Goal: Task Accomplishment & Management: Use online tool/utility

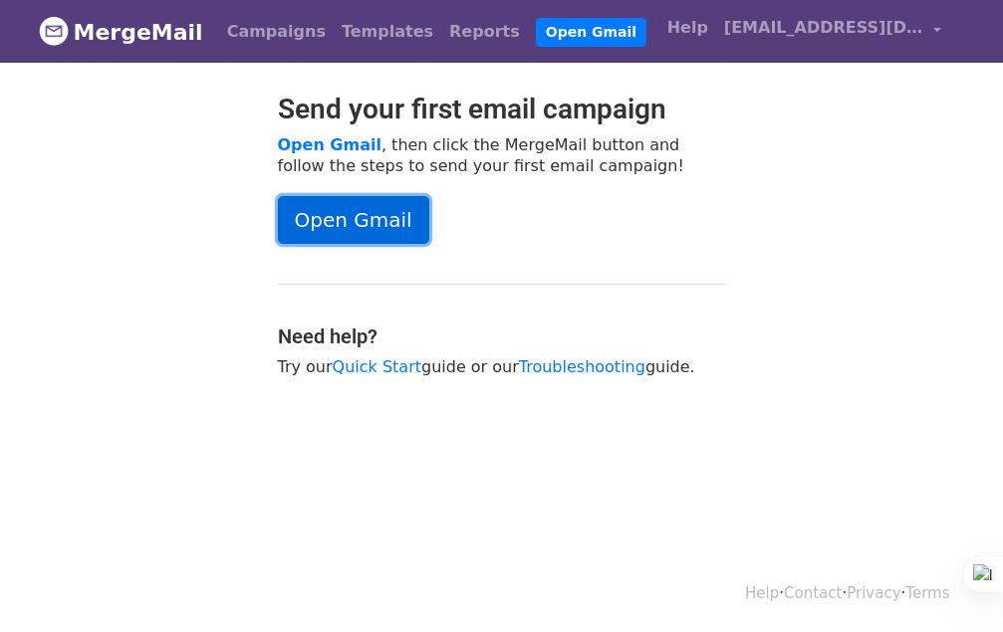
click at [351, 214] on link "Open Gmail" at bounding box center [353, 220] width 151 height 48
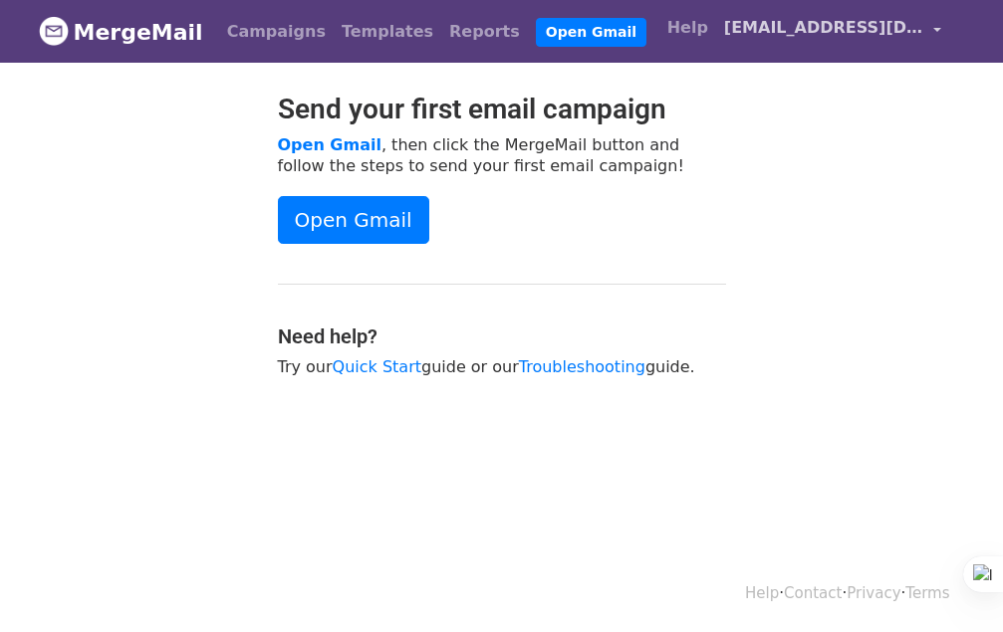
click at [839, 34] on span "drnajeeb0625@gmail.com" at bounding box center [823, 28] width 199 height 24
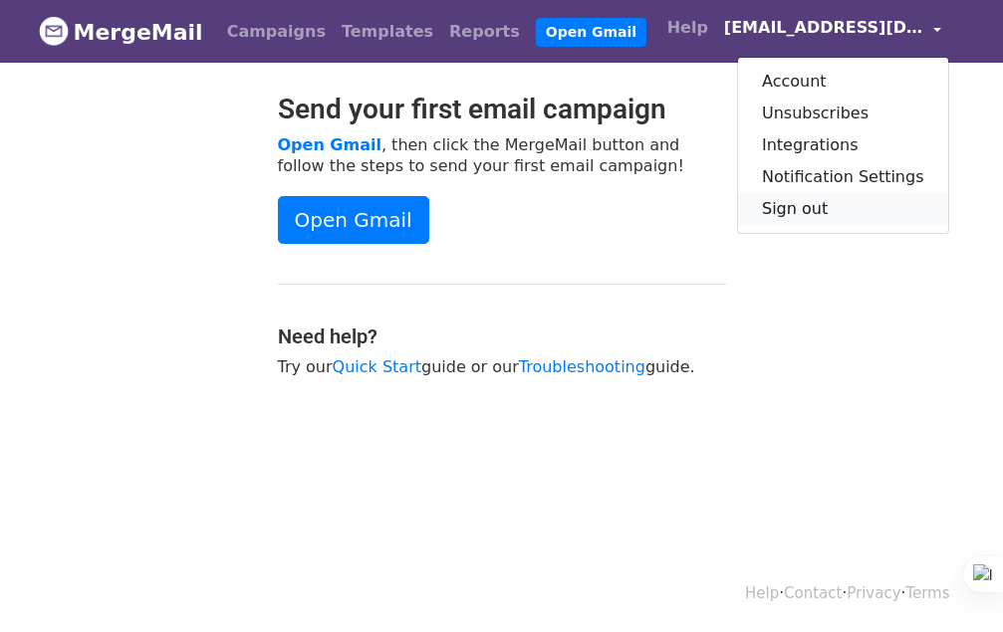
click at [825, 208] on link "Sign out" at bounding box center [843, 209] width 210 height 32
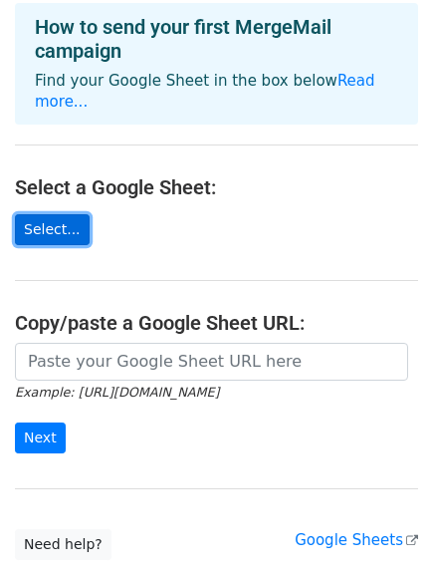
click at [58, 214] on link "Select..." at bounding box center [52, 229] width 75 height 31
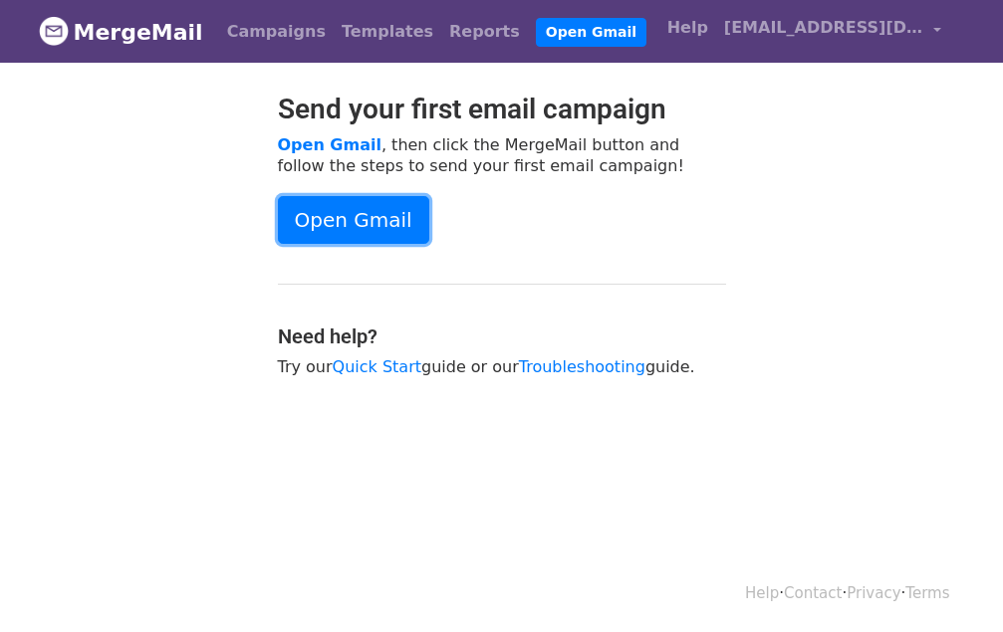
click at [380, 223] on link "Open Gmail" at bounding box center [353, 220] width 151 height 48
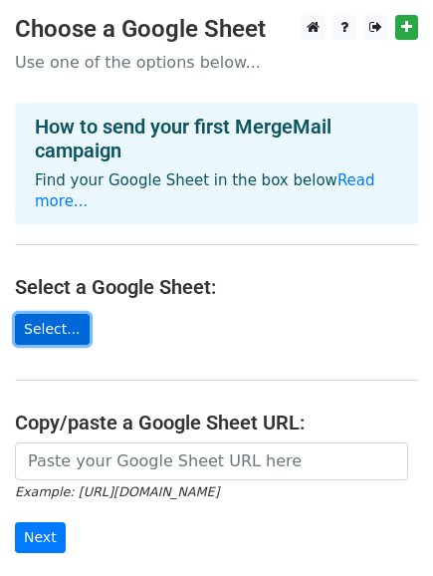
click at [61, 314] on link "Select..." at bounding box center [52, 329] width 75 height 31
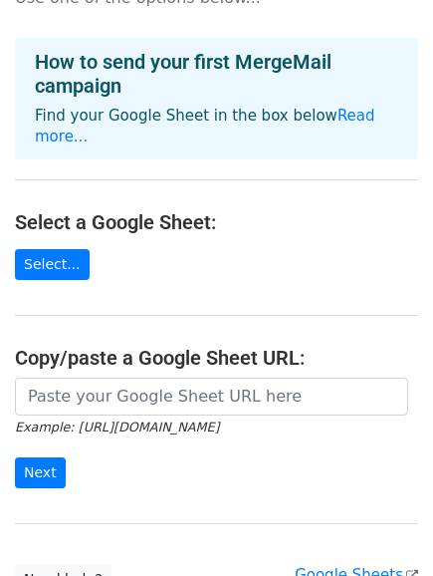
scroll to position [100, 0]
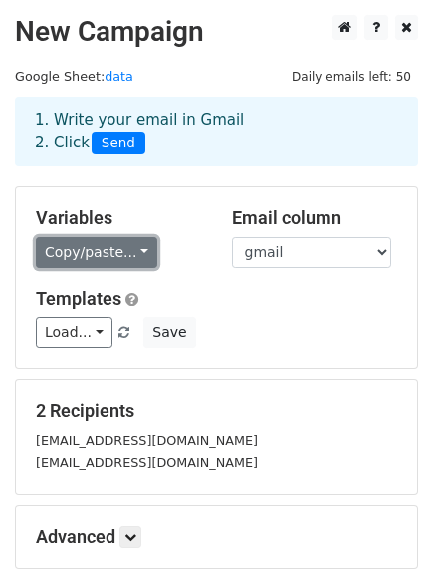
click at [104, 258] on link "Copy/paste..." at bounding box center [97, 252] width 122 height 31
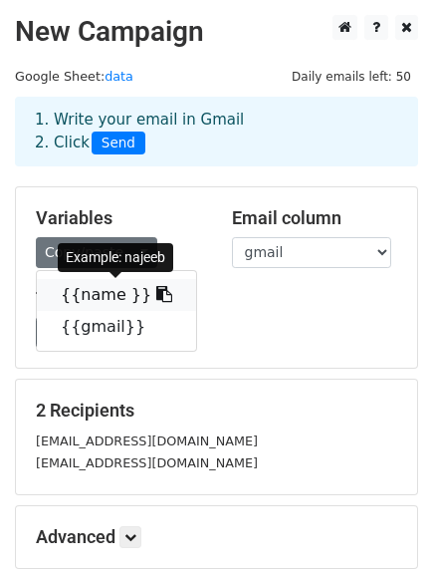
click at [110, 297] on link "{{name }}" at bounding box center [116, 295] width 159 height 32
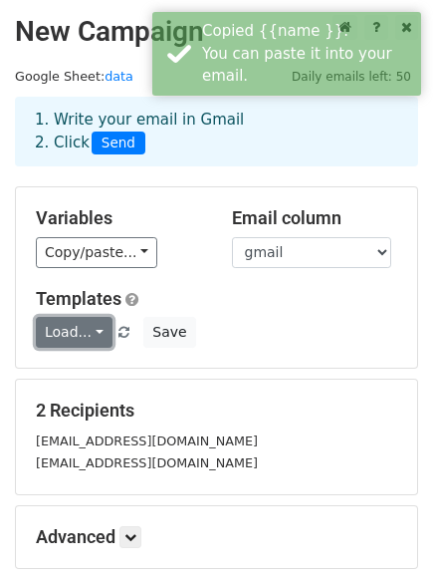
click at [88, 339] on link "Load..." at bounding box center [74, 332] width 77 height 31
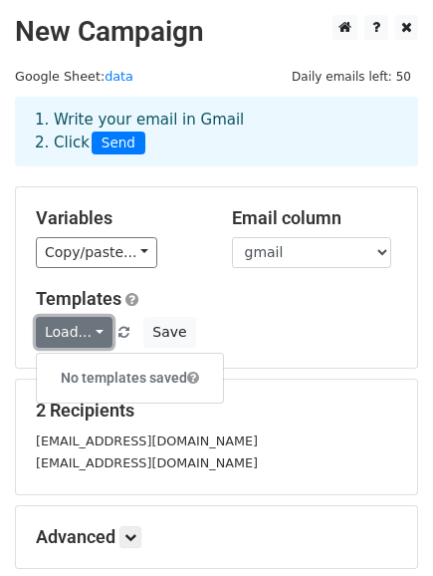
click at [87, 337] on link "Load..." at bounding box center [74, 332] width 77 height 31
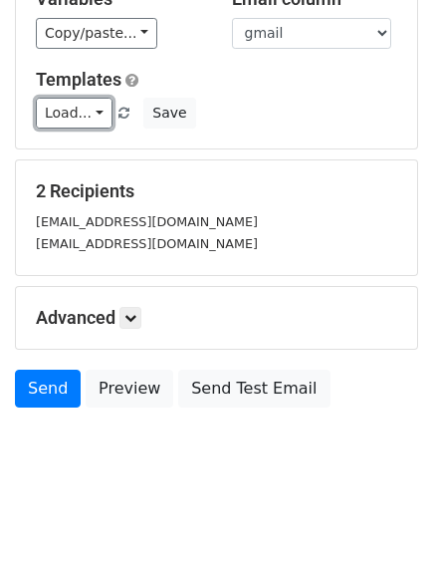
scroll to position [220, 0]
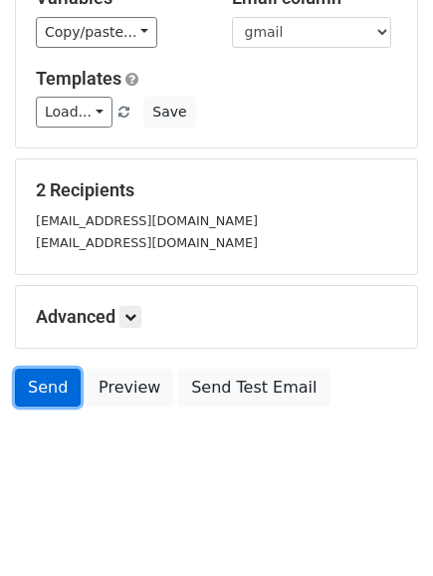
click at [44, 389] on link "Send" at bounding box center [48, 388] width 66 height 38
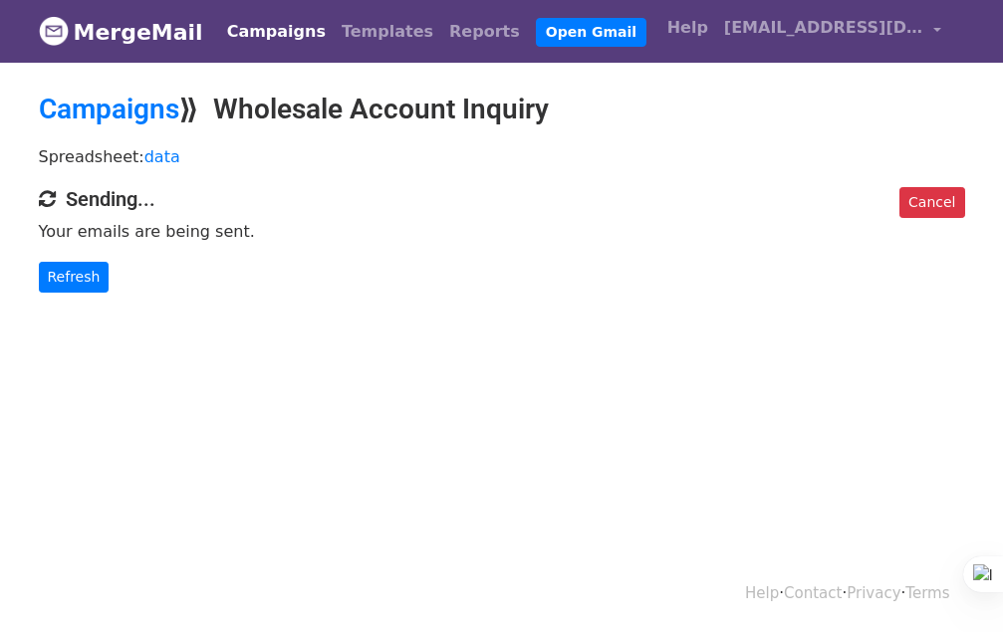
drag, startPoint x: 251, startPoint y: 103, endPoint x: 546, endPoint y: 107, distance: 294.9
click at [541, 98] on h2 "Campaigns ⟫ Wholesale Account Inquiry" at bounding box center [502, 110] width 926 height 34
click at [634, 113] on h2 "Campaigns ⟫ Wholesale Account Inquiry" at bounding box center [502, 110] width 926 height 34
click at [441, 29] on link "Reports" at bounding box center [484, 32] width 87 height 40
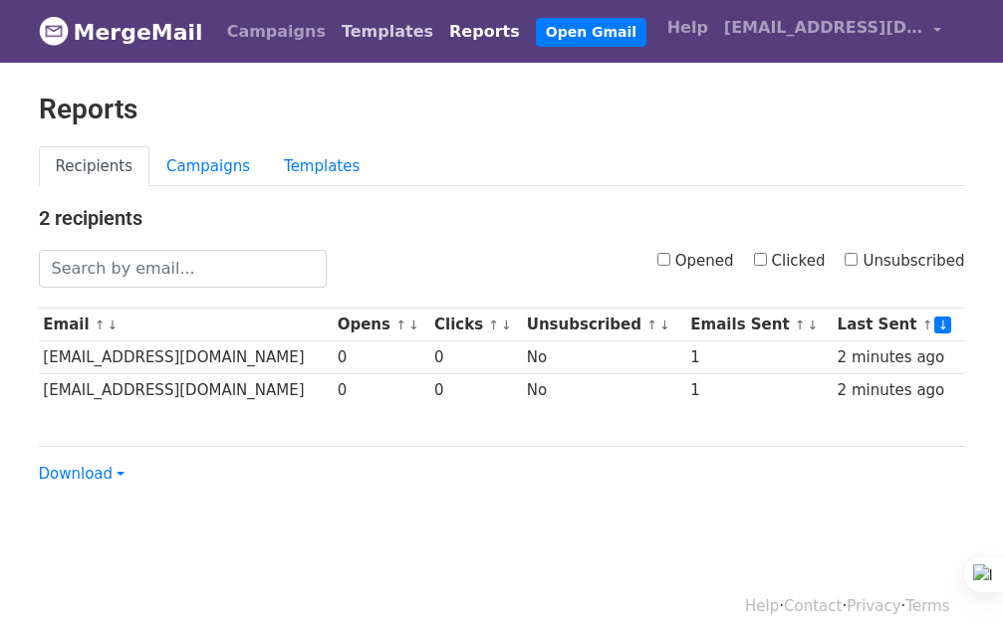
click at [334, 32] on link "Templates" at bounding box center [388, 32] width 108 height 40
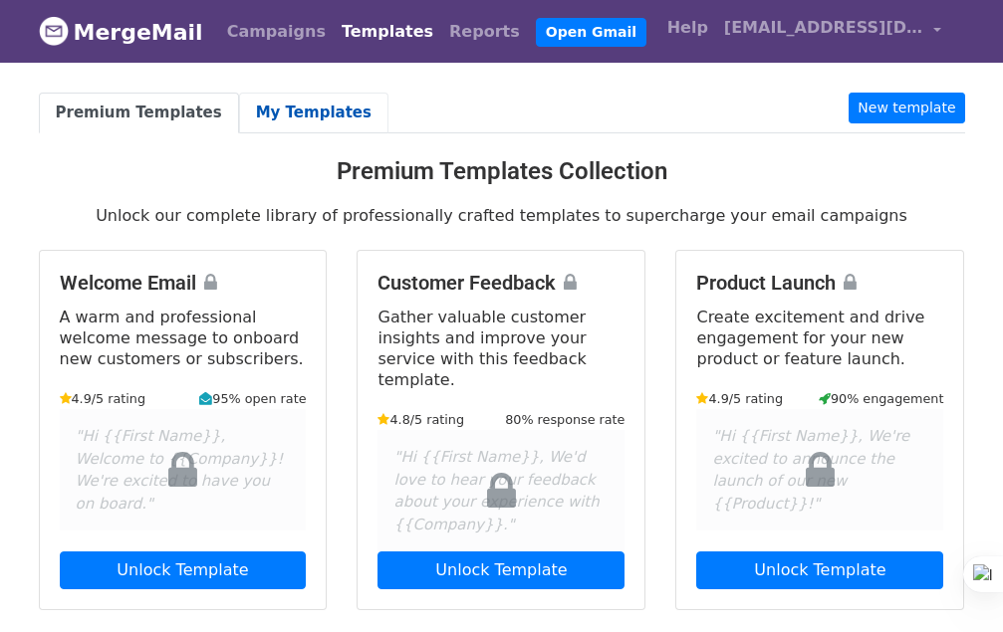
click at [250, 123] on link "My Templates" at bounding box center [313, 113] width 149 height 41
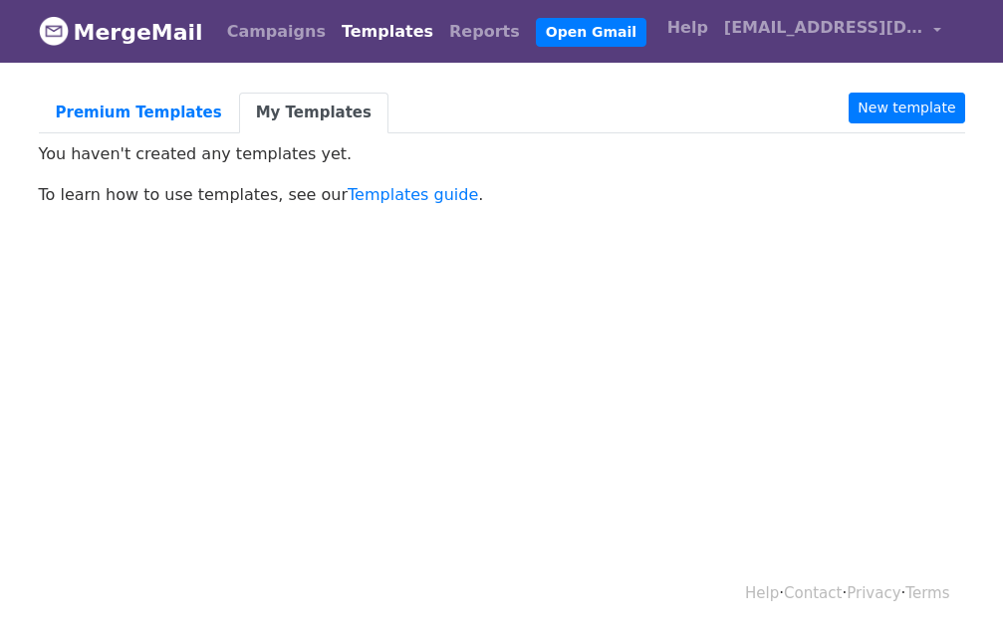
click at [246, 19] on link "Campaigns" at bounding box center [276, 32] width 115 height 40
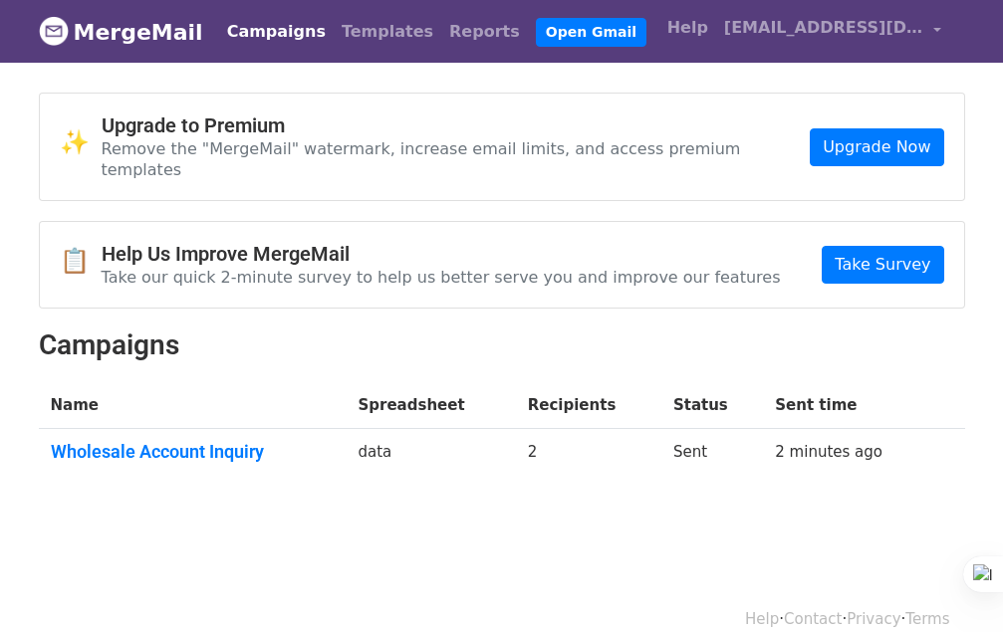
scroll to position [6, 0]
